Goal: Task Accomplishment & Management: Manage account settings

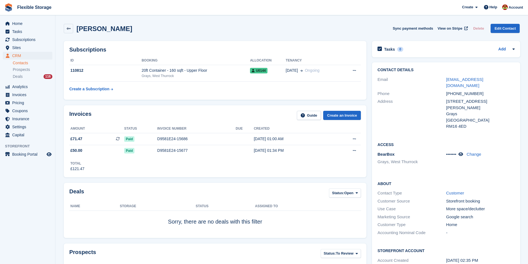
scroll to position [496, 0]
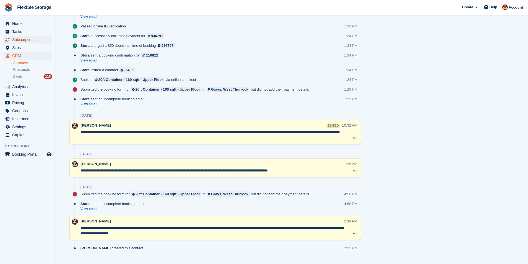
click at [27, 40] on span "Subscriptions" at bounding box center [28, 40] width 33 height 8
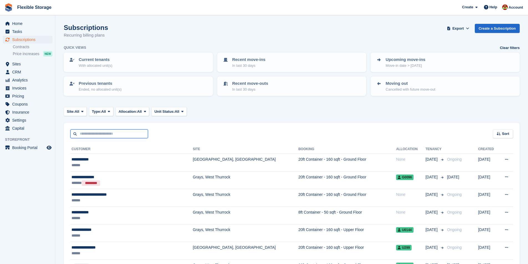
click at [102, 137] on input "text" at bounding box center [109, 133] width 78 height 9
type input "*******"
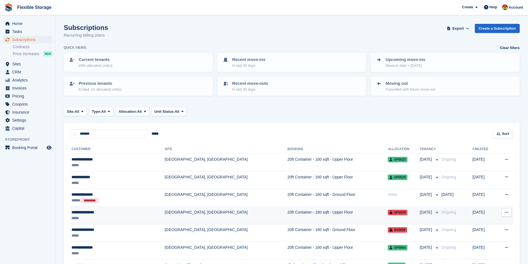
scroll to position [28, 0]
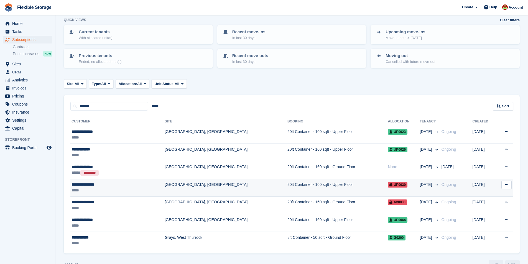
click at [121, 187] on div "**********" at bounding box center [103, 185] width 63 height 6
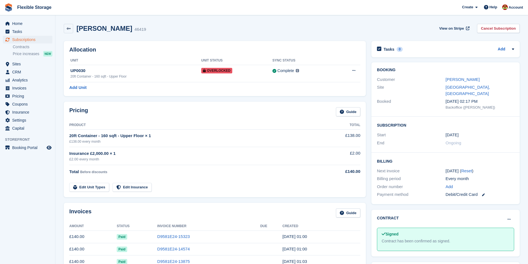
scroll to position [28, 0]
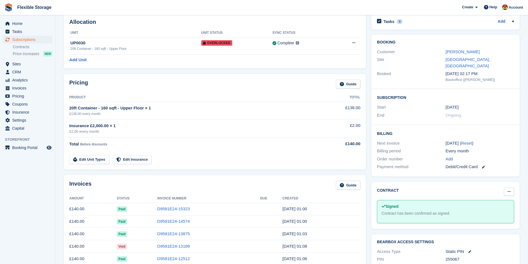
click at [509, 190] on icon at bounding box center [509, 192] width 3 height 4
click at [436, 188] on div "Contract Mark as pending Mark as N/A" at bounding box center [445, 192] width 137 height 9
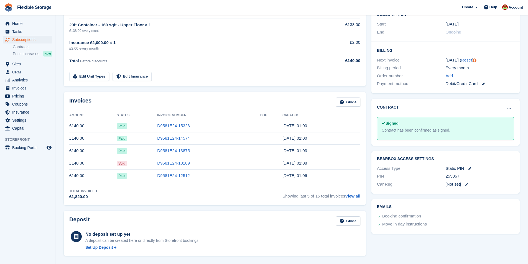
scroll to position [55, 0]
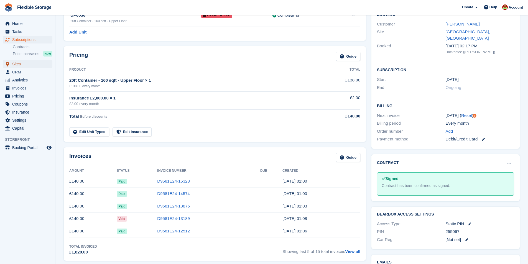
click at [18, 67] on span "Sites" at bounding box center [28, 64] width 33 height 8
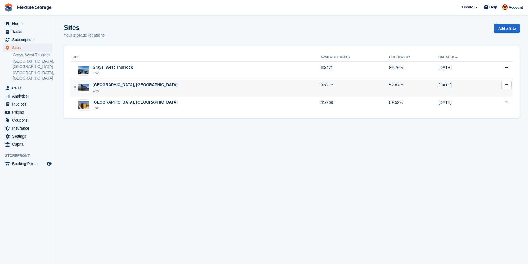
click at [106, 85] on div "[GEOGRAPHIC_DATA], [GEOGRAPHIC_DATA]" at bounding box center [135, 85] width 85 height 6
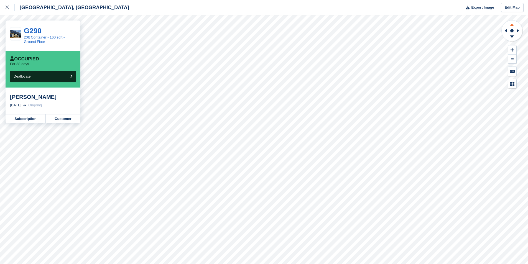
click at [513, 25] on icon at bounding box center [512, 25] width 4 height 2
click at [513, 24] on icon at bounding box center [512, 24] width 14 height 7
click at [509, 38] on icon at bounding box center [512, 37] width 14 height 7
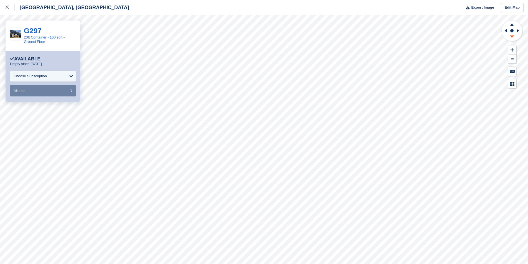
click at [513, 37] on icon at bounding box center [512, 37] width 14 height 7
click at [512, 24] on icon at bounding box center [512, 24] width 14 height 7
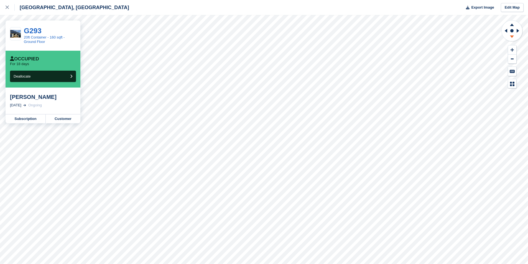
click at [513, 35] on icon at bounding box center [512, 36] width 4 height 2
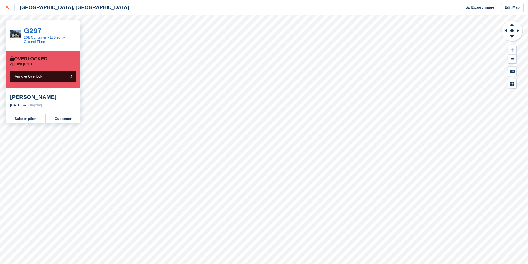
click at [7, 9] on div at bounding box center [10, 7] width 9 height 7
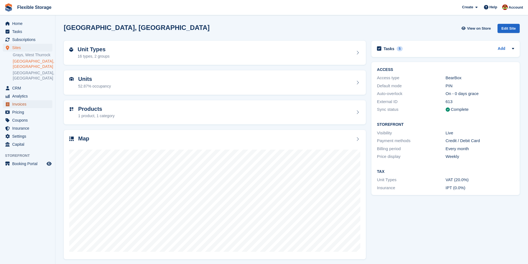
click at [26, 100] on span "Invoices" at bounding box center [28, 104] width 33 height 8
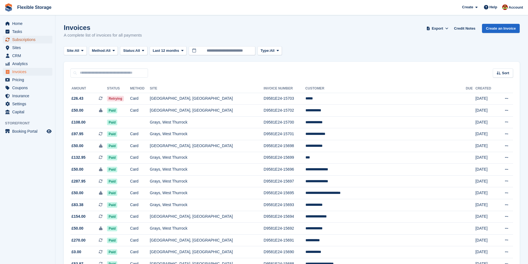
click at [20, 39] on span "Subscriptions" at bounding box center [28, 40] width 33 height 8
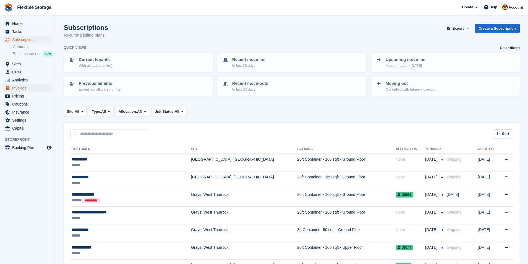
click at [20, 89] on span "Invoices" at bounding box center [28, 88] width 33 height 8
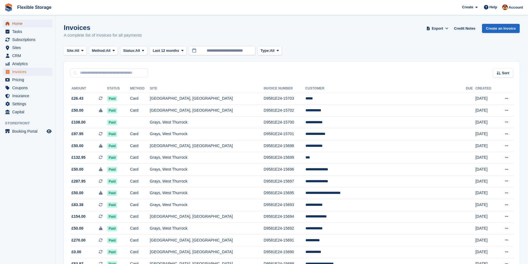
click at [29, 25] on span "Home" at bounding box center [28, 24] width 33 height 8
